Goal: Find specific page/section: Find specific page/section

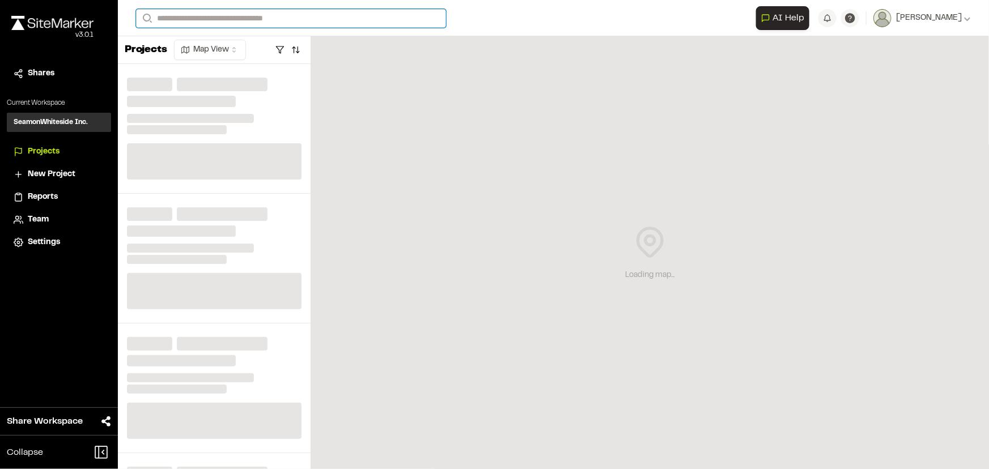
click at [284, 13] on input "Search" at bounding box center [291, 18] width 310 height 19
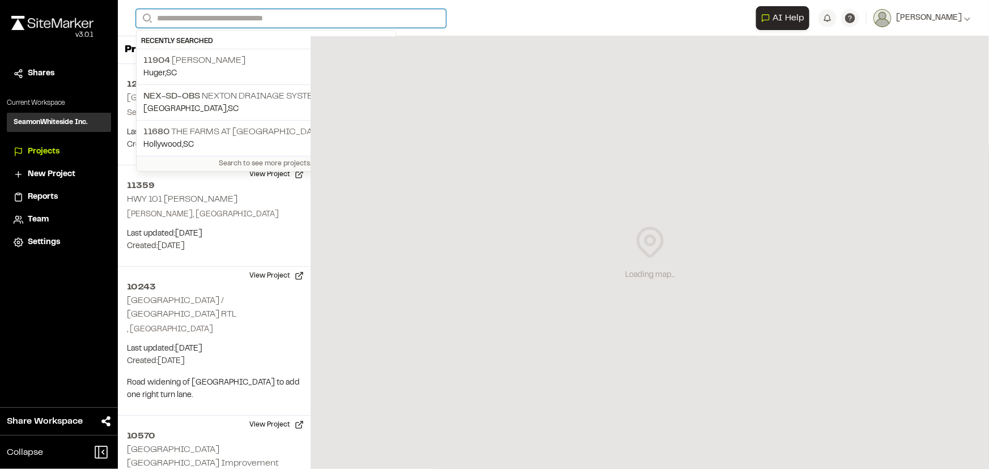
click at [228, 19] on input "Search" at bounding box center [291, 18] width 310 height 19
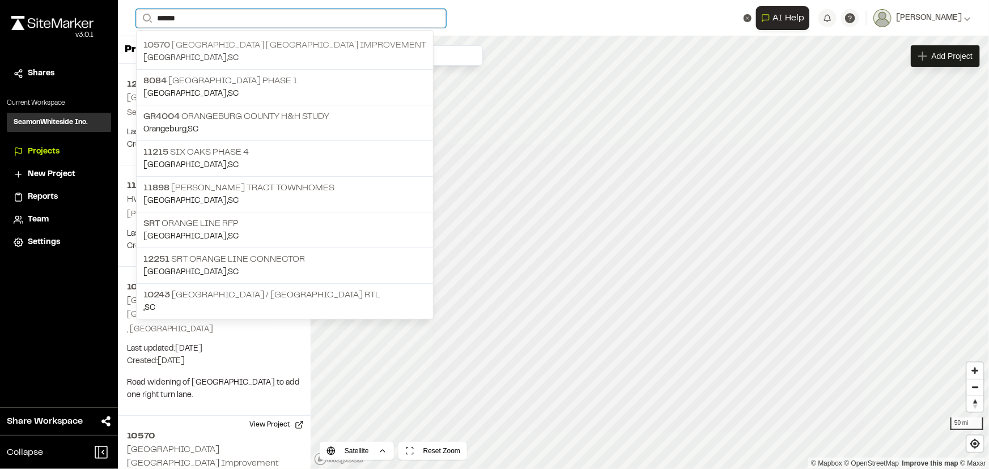
type input "******"
click at [253, 52] on p "[GEOGRAPHIC_DATA] , [GEOGRAPHIC_DATA]" at bounding box center [284, 58] width 283 height 12
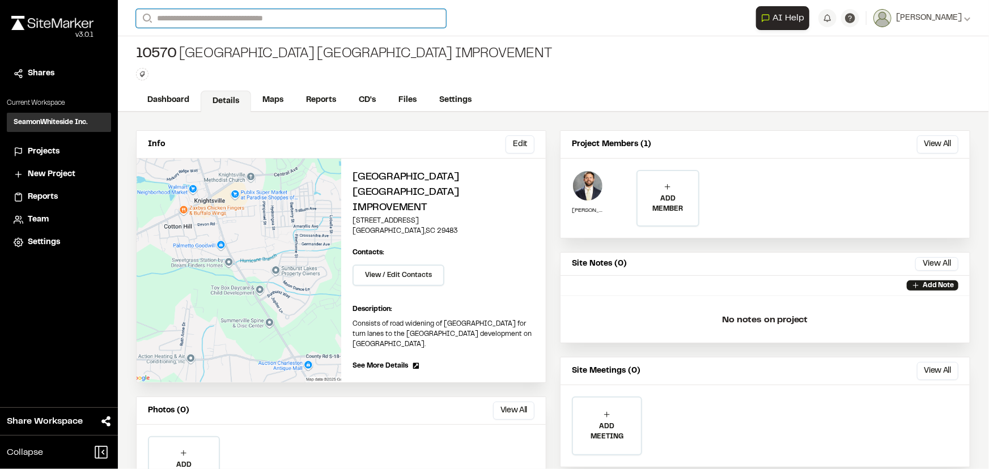
click at [198, 18] on input "Search" at bounding box center [291, 18] width 310 height 19
type input "****"
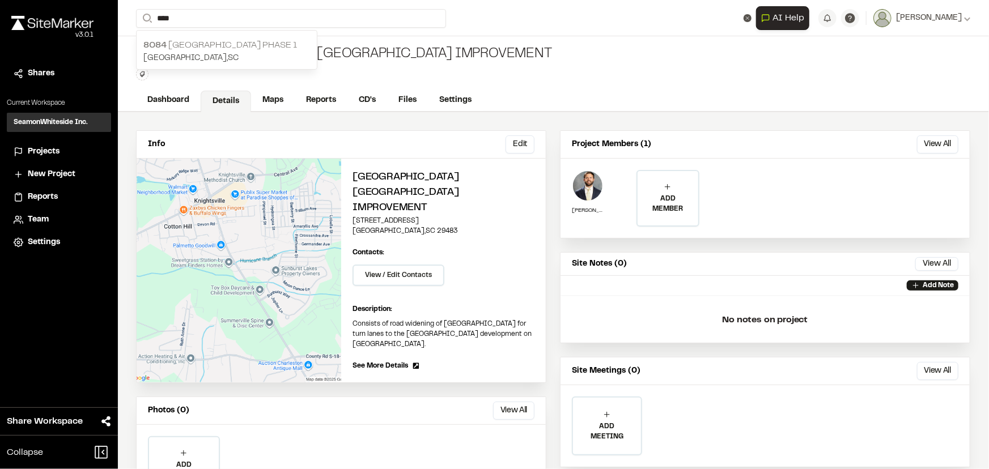
click at [215, 43] on p "8084 [GEOGRAPHIC_DATA] Phase 1" at bounding box center [226, 46] width 167 height 14
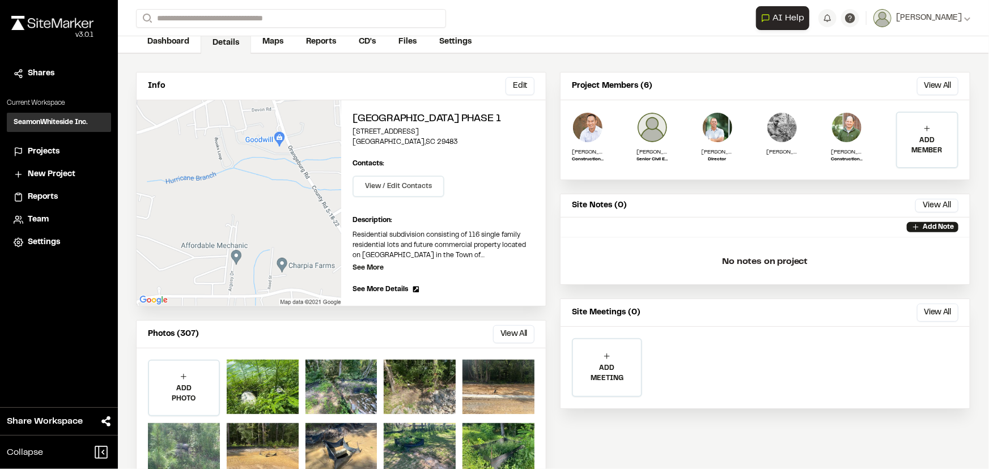
scroll to position [95, 0]
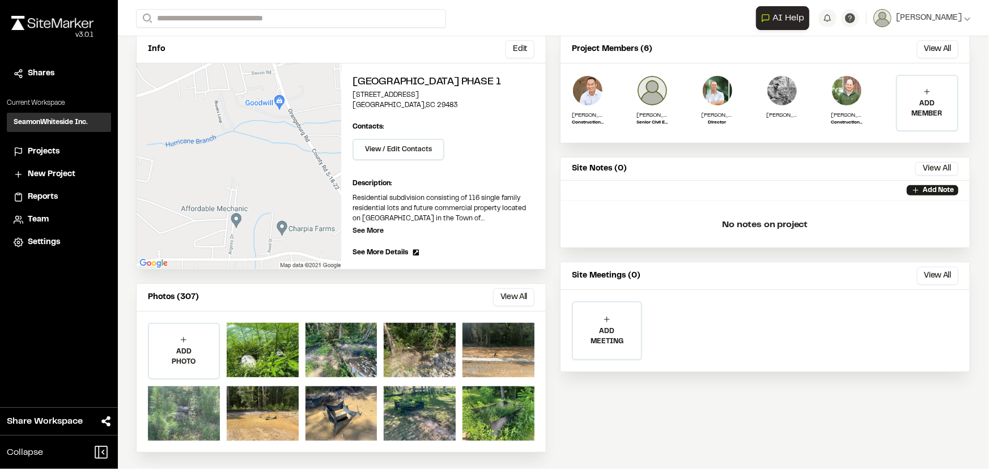
click at [521, 294] on button "View All" at bounding box center [513, 297] width 41 height 18
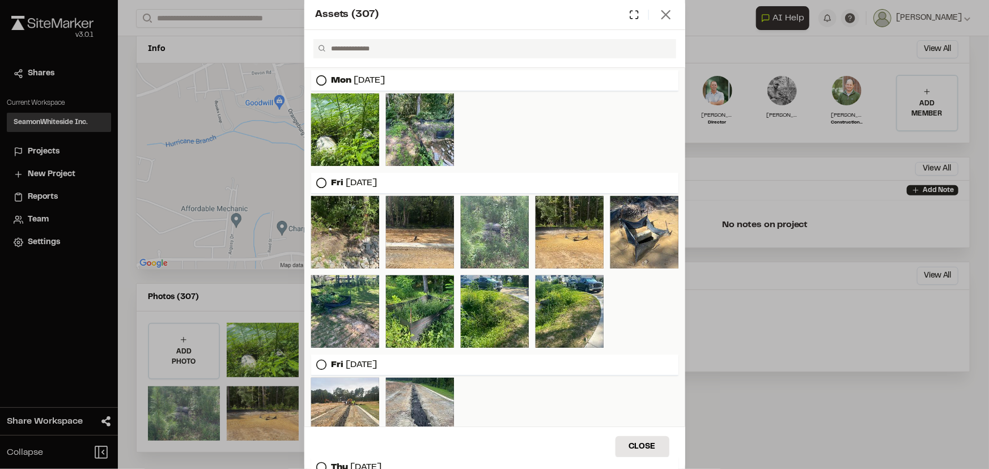
click at [659, 12] on icon at bounding box center [666, 15] width 16 height 16
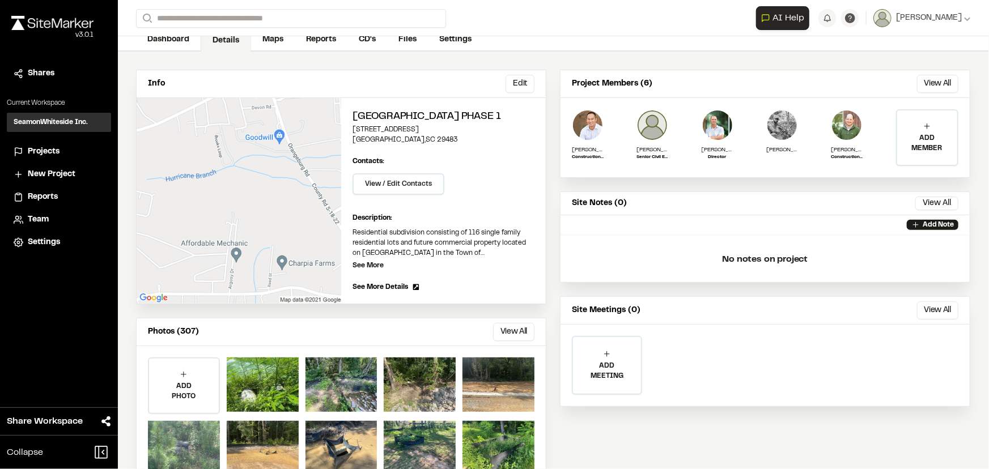
scroll to position [0, 0]
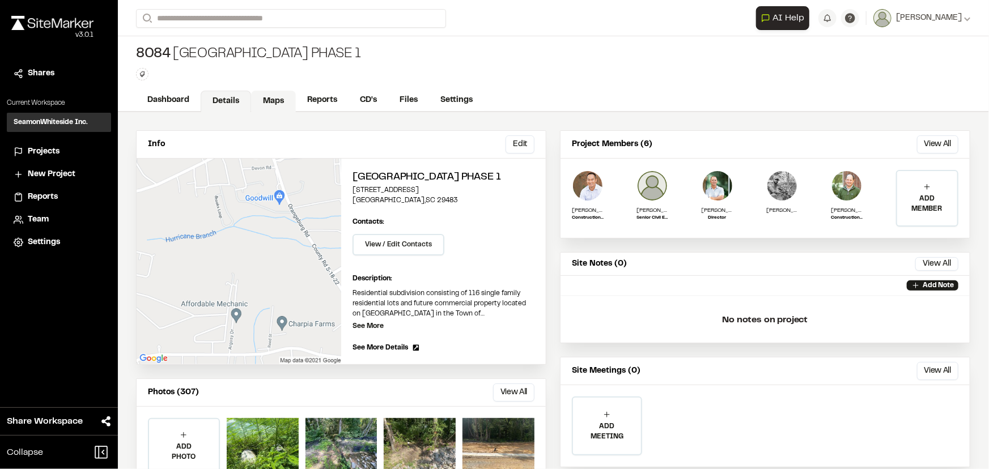
drag, startPoint x: 284, startPoint y: 97, endPoint x: 285, endPoint y: 103, distance: 5.8
click at [283, 97] on link "Maps" at bounding box center [273, 102] width 45 height 22
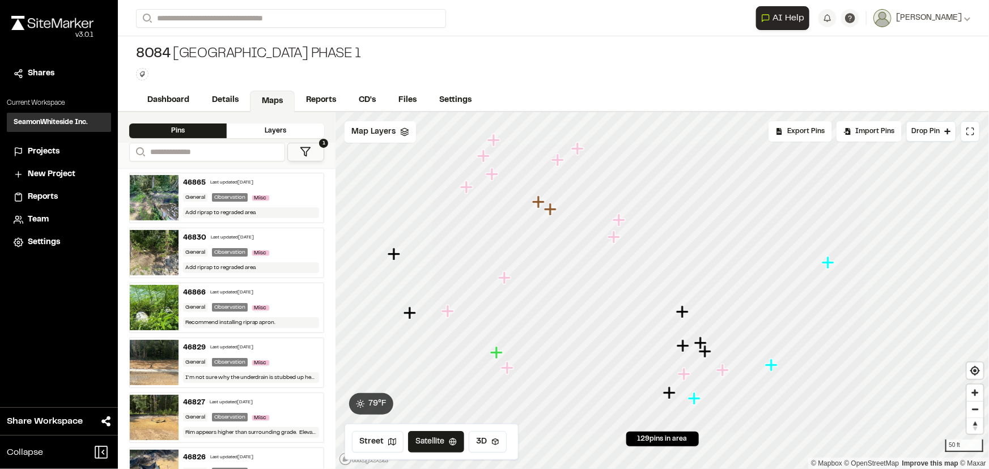
click at [572, 147] on icon "Map marker" at bounding box center [577, 148] width 12 height 12
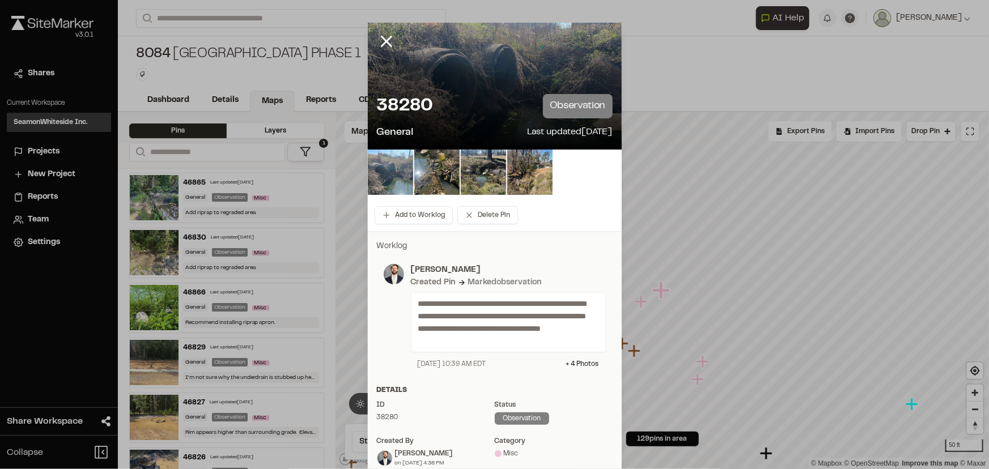
click at [380, 173] on img at bounding box center [390, 172] width 45 height 45
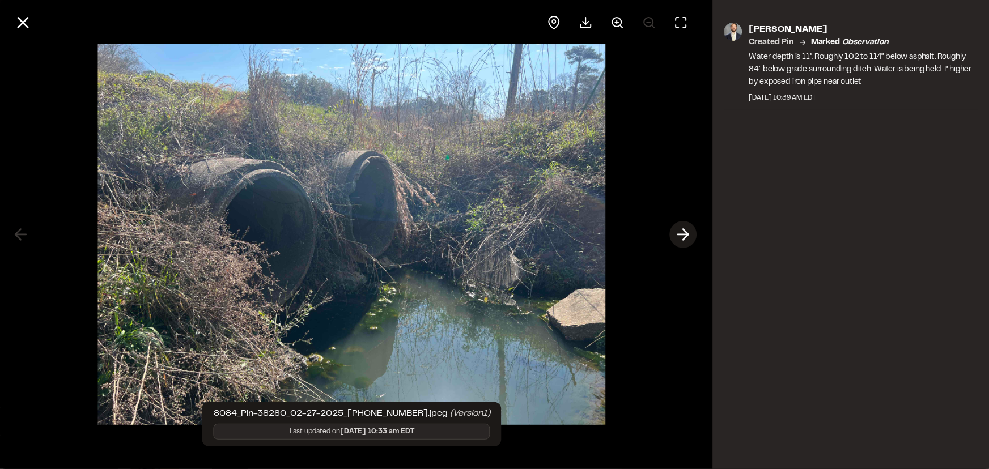
click at [687, 233] on icon at bounding box center [683, 234] width 18 height 19
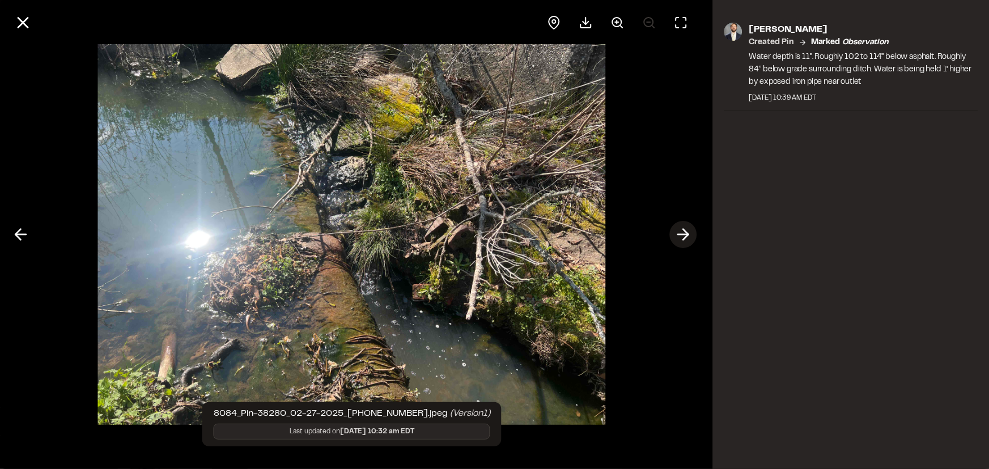
click at [687, 233] on polyline at bounding box center [685, 234] width 5 height 11
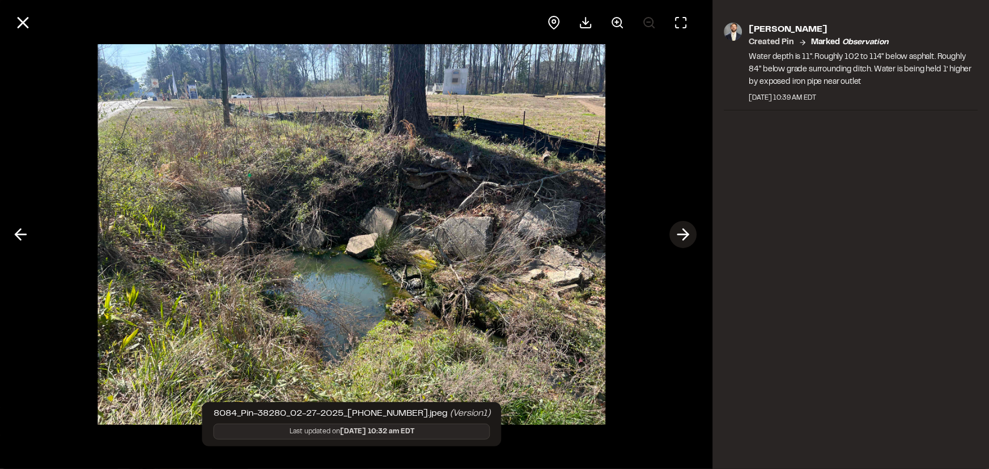
click at [683, 233] on icon at bounding box center [683, 234] width 18 height 19
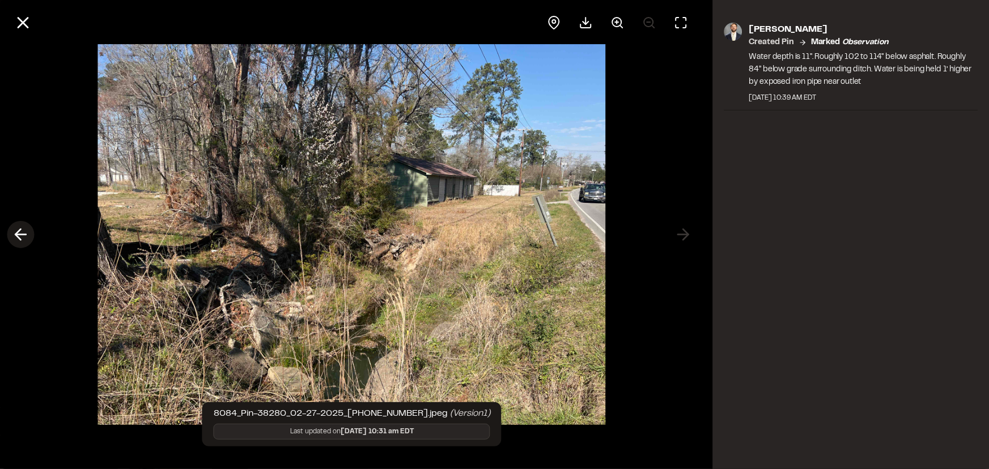
click at [33, 235] on button at bounding box center [20, 234] width 27 height 27
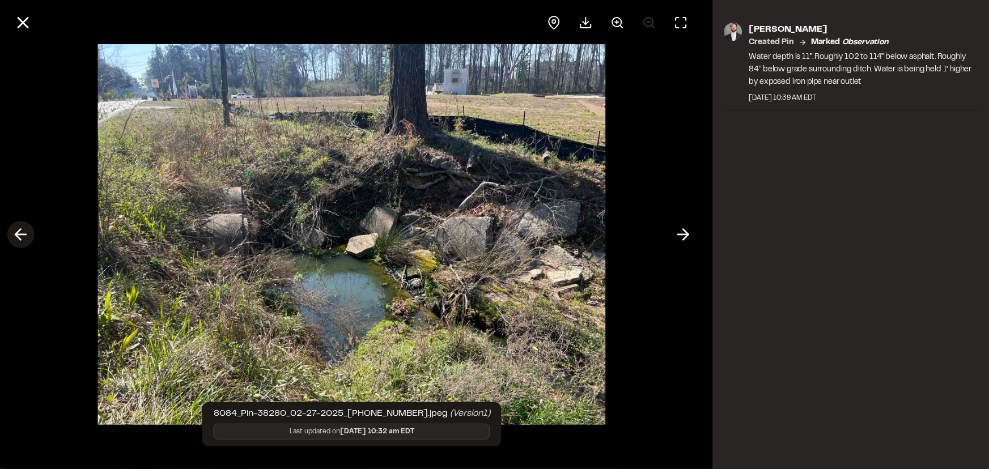
click at [27, 228] on icon at bounding box center [20, 234] width 18 height 19
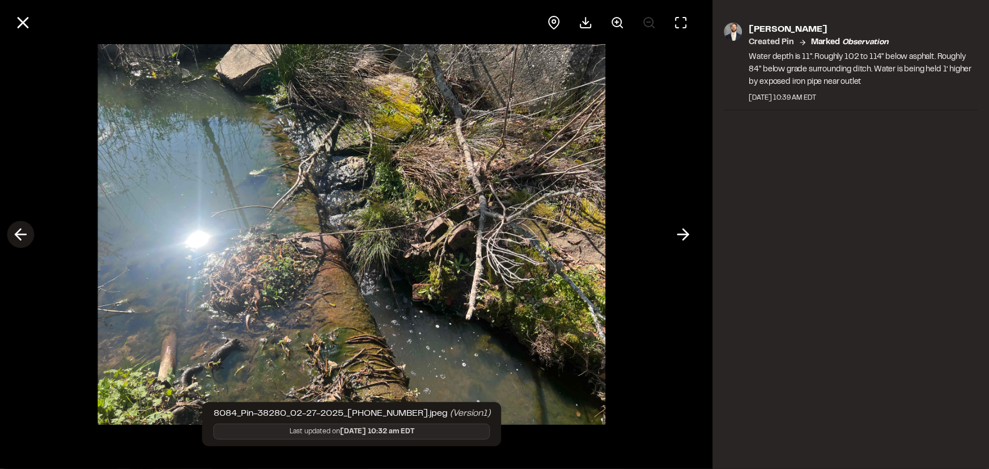
click at [28, 230] on icon at bounding box center [20, 234] width 18 height 19
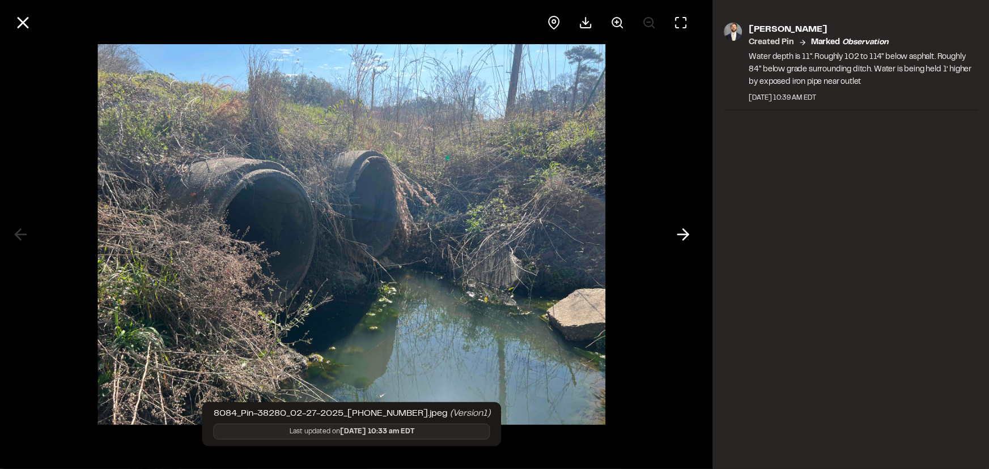
click at [28, 234] on div at bounding box center [352, 234] width 704 height 469
click at [691, 235] on icon at bounding box center [683, 234] width 18 height 19
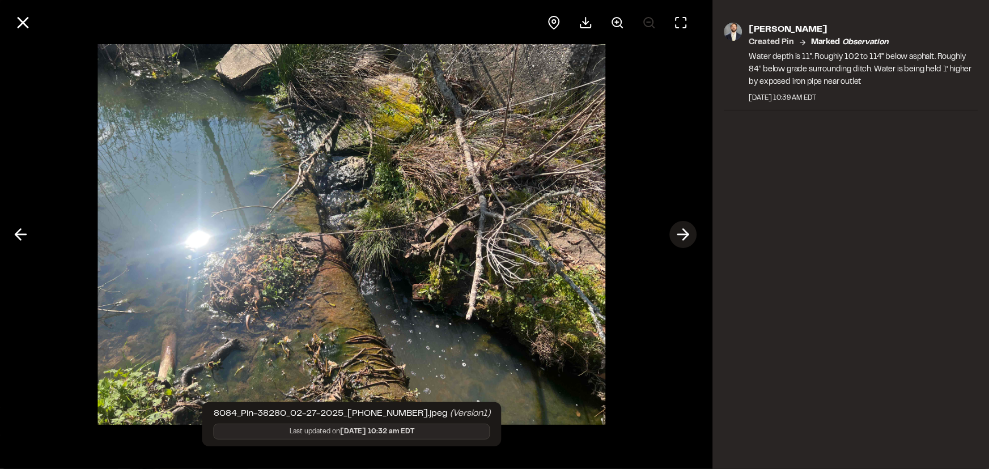
click at [680, 232] on icon at bounding box center [683, 234] width 18 height 19
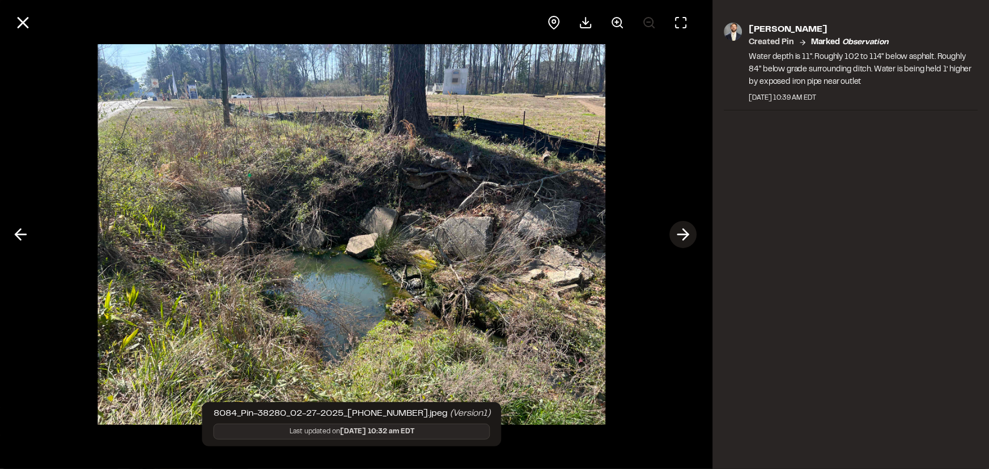
click at [680, 232] on icon at bounding box center [683, 234] width 18 height 19
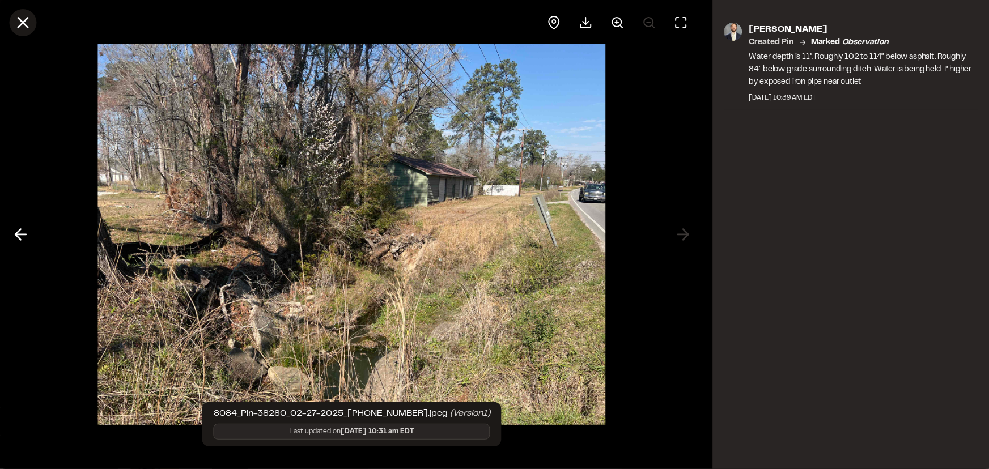
click at [19, 23] on icon at bounding box center [22, 22] width 19 height 19
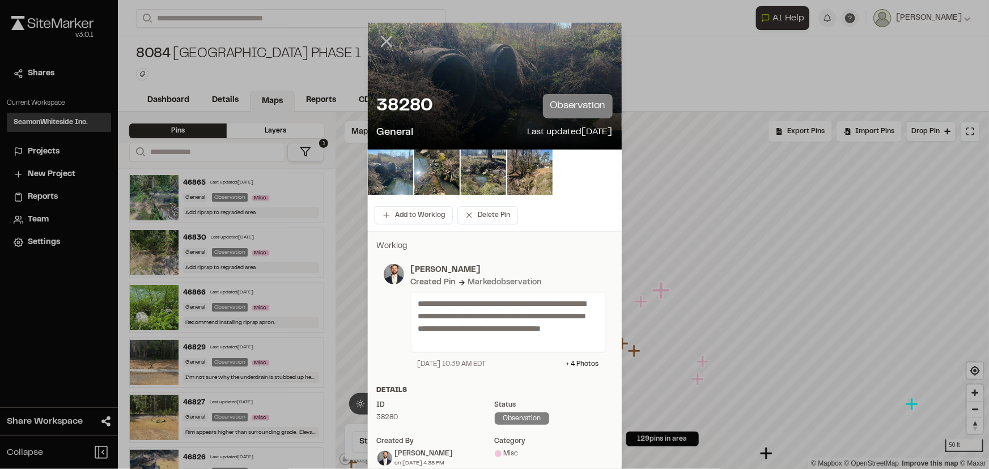
click at [389, 40] on icon at bounding box center [386, 41] width 19 height 19
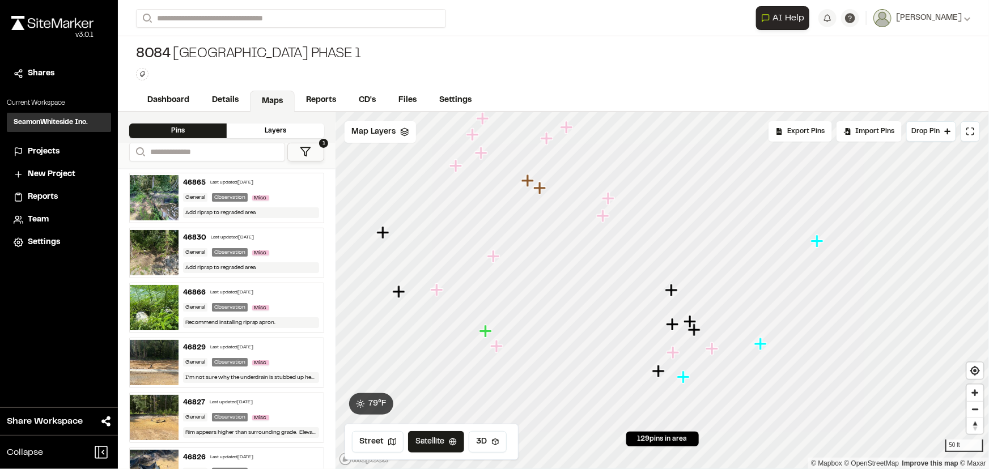
click at [501, 92] on div "**********" at bounding box center [553, 234] width 871 height 469
